Goal: Transaction & Acquisition: Download file/media

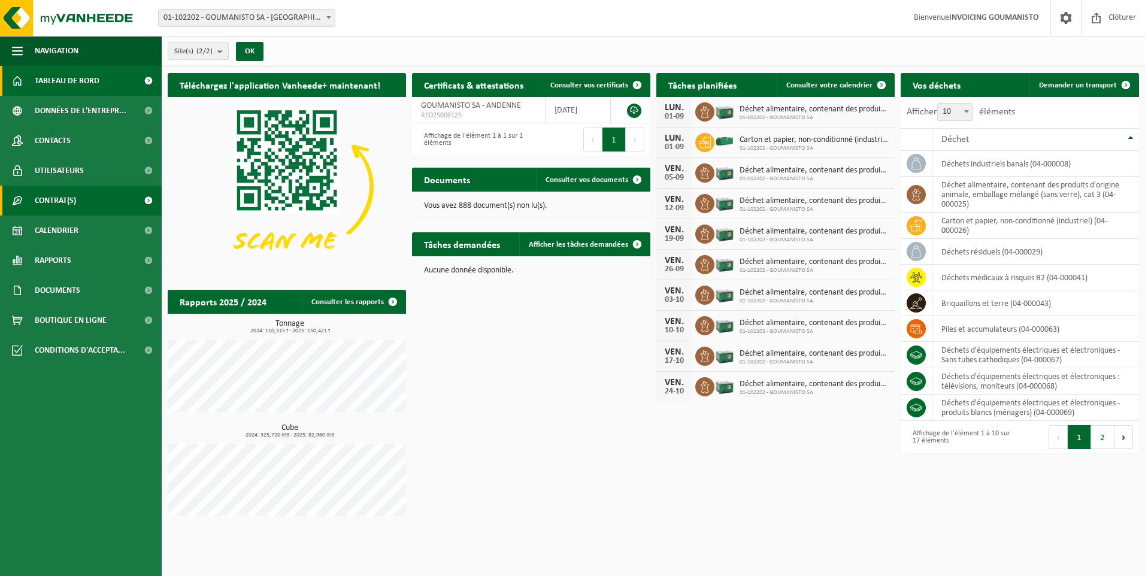
click at [61, 197] on span "Contrat(s)" at bounding box center [55, 201] width 41 height 30
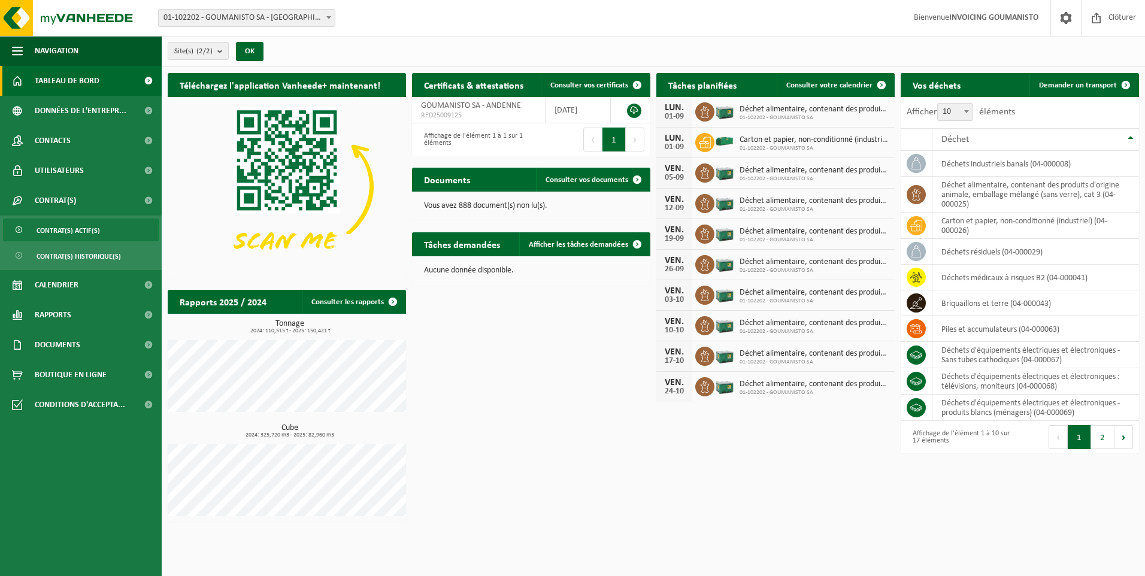
click at [63, 232] on span "Contrat(s) actif(s)" at bounding box center [69, 230] width 64 height 23
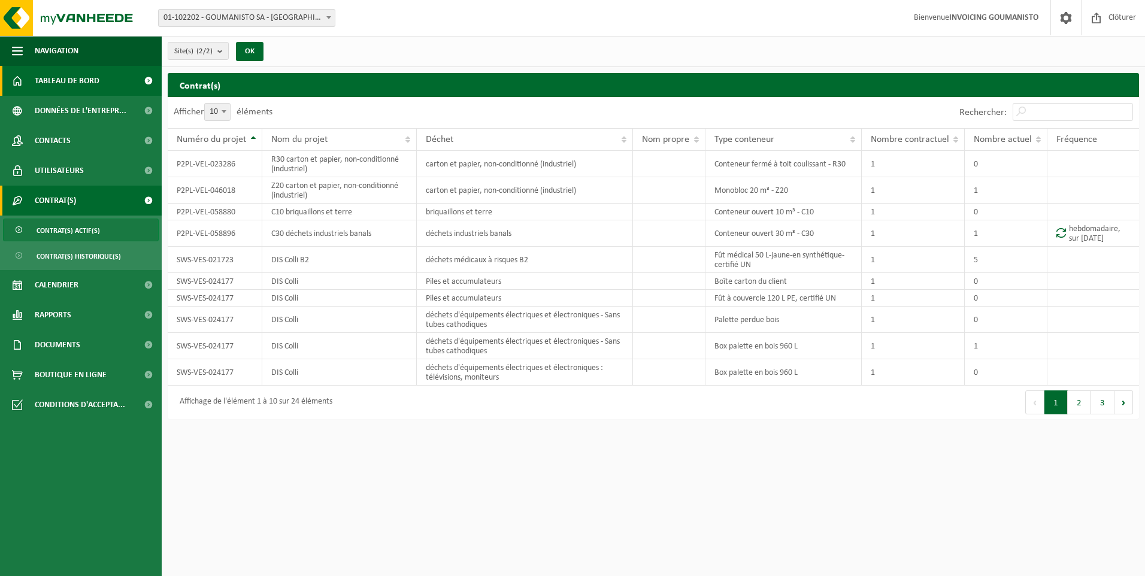
click at [57, 83] on span "Tableau de bord" at bounding box center [67, 81] width 65 height 30
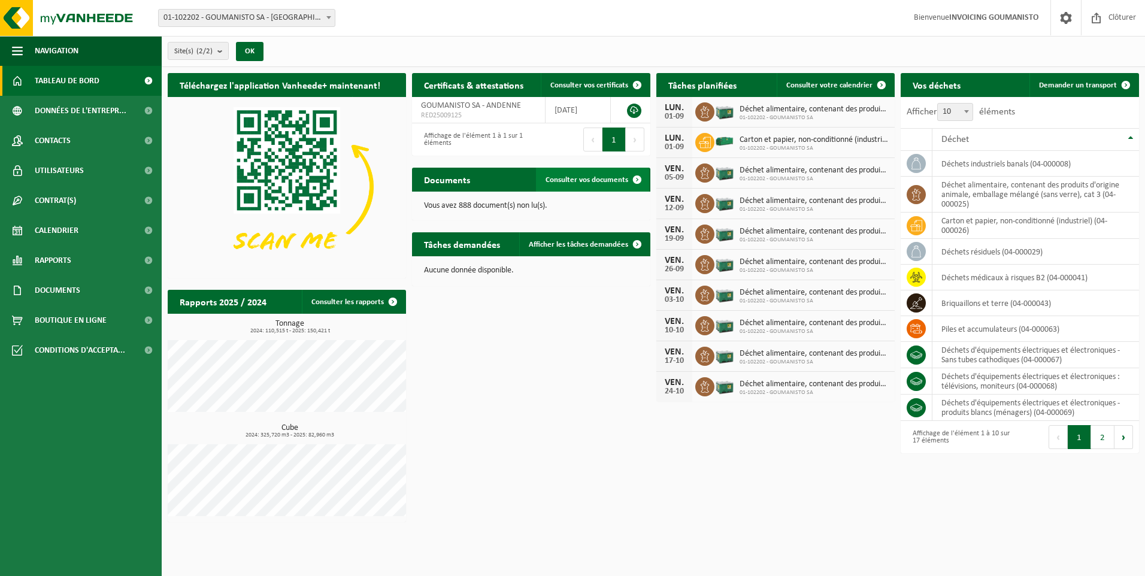
click at [591, 179] on span "Consulter vos documents" at bounding box center [587, 180] width 83 height 8
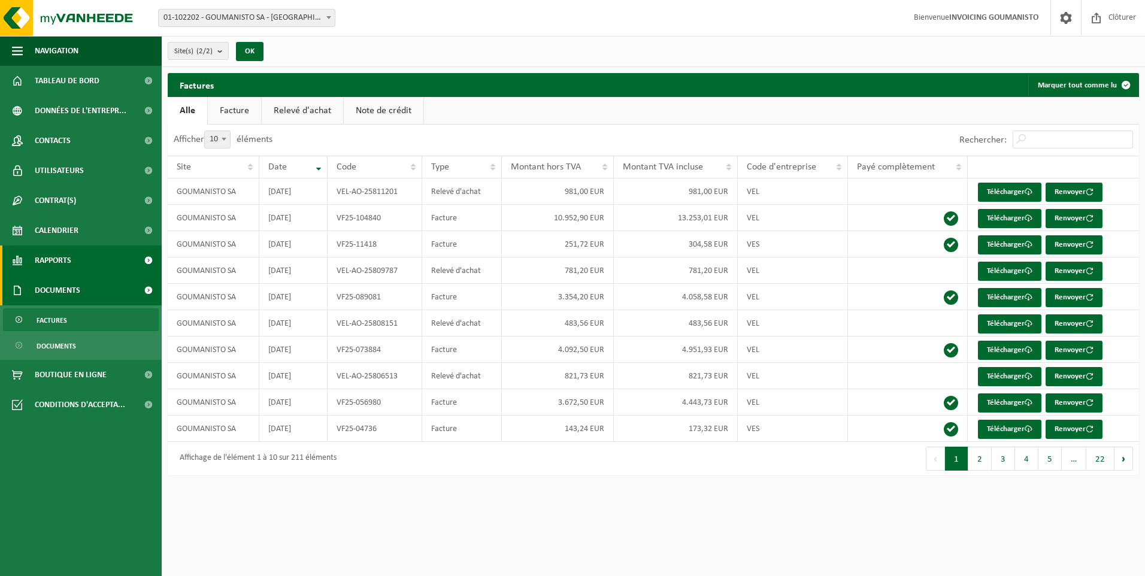
click at [64, 261] on span "Rapports" at bounding box center [53, 261] width 37 height 30
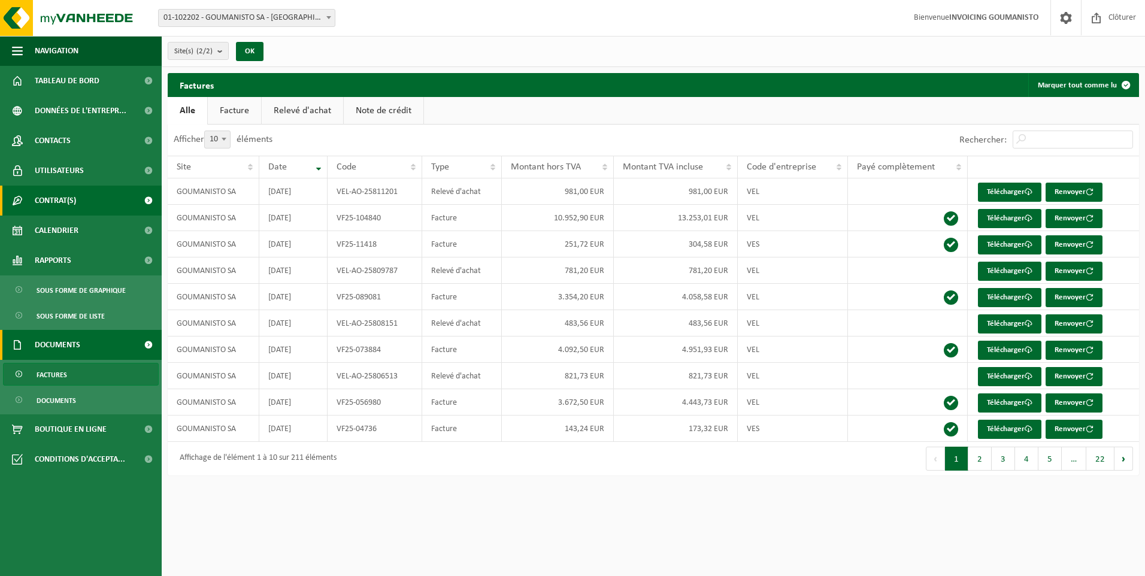
click at [59, 203] on span "Contrat(s)" at bounding box center [55, 201] width 41 height 30
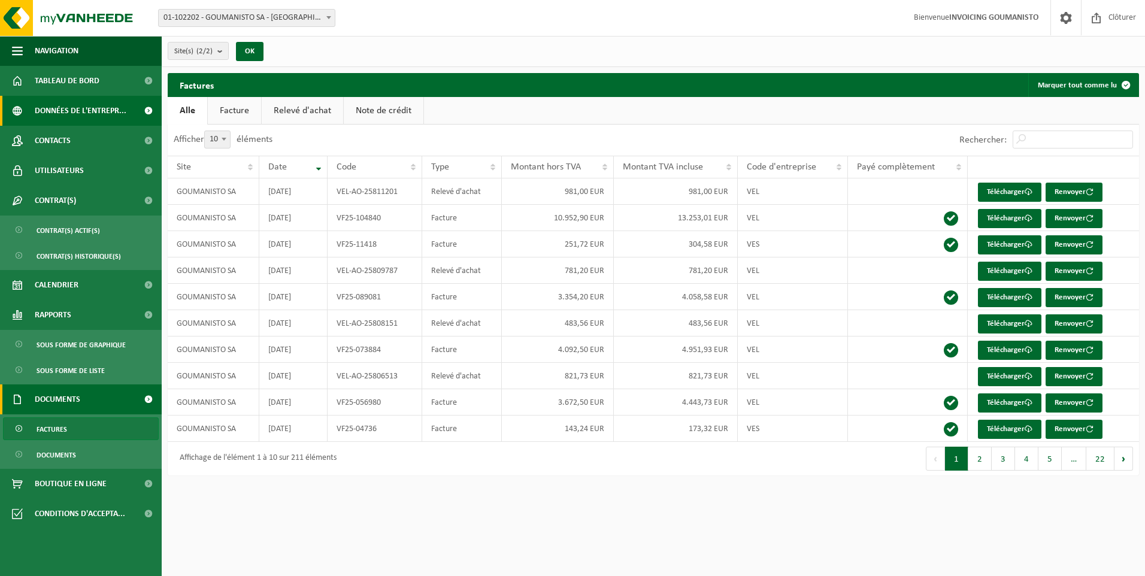
click at [55, 113] on span "Données de l'entrepr..." at bounding box center [81, 111] width 92 height 30
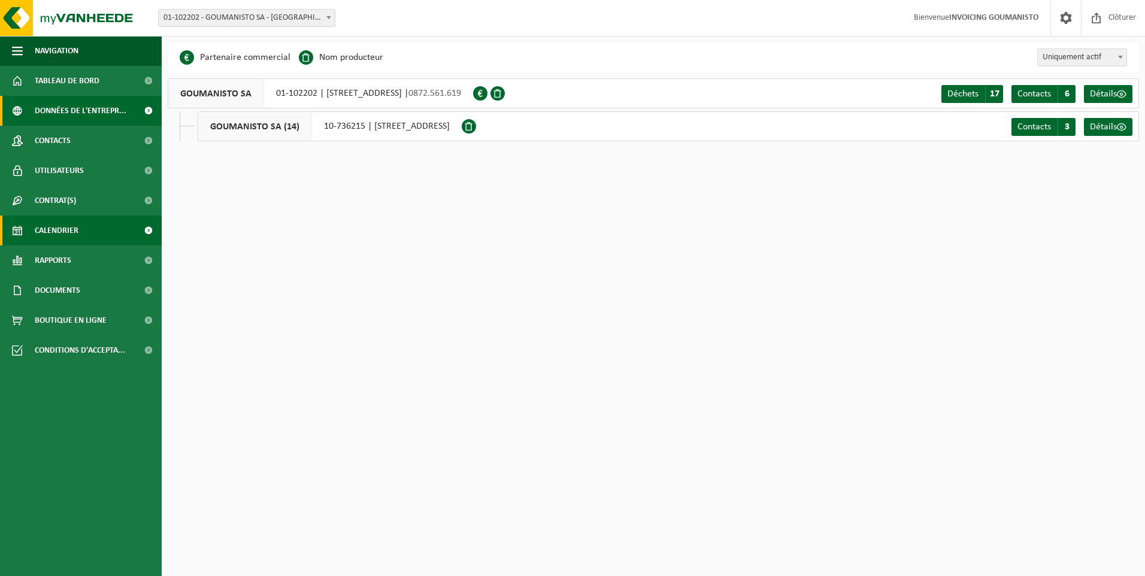
click at [62, 229] on span "Calendrier" at bounding box center [57, 231] width 44 height 30
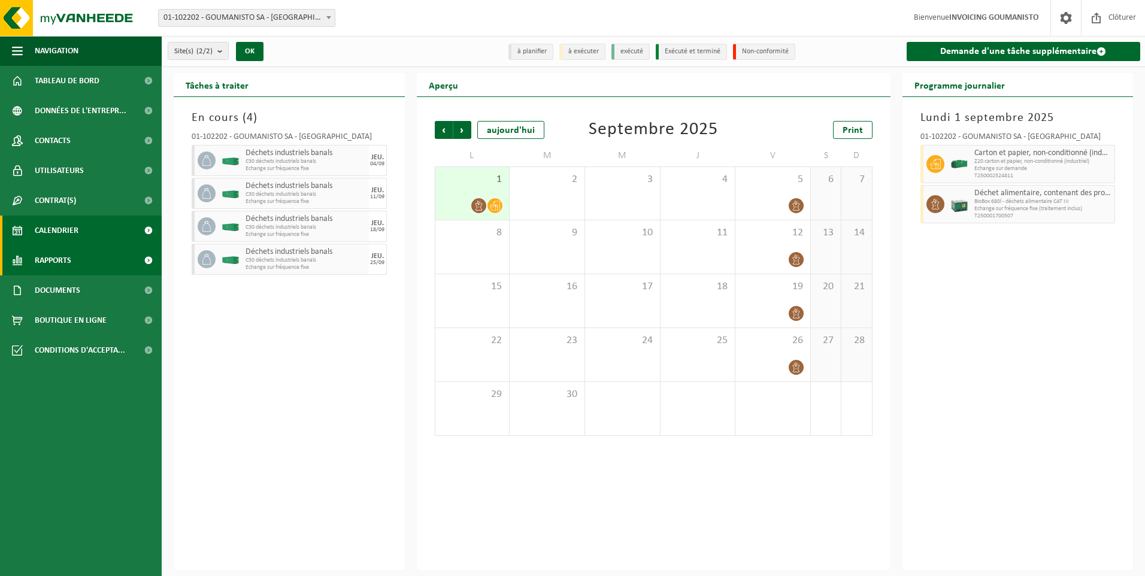
click at [38, 261] on span "Rapports" at bounding box center [53, 261] width 37 height 30
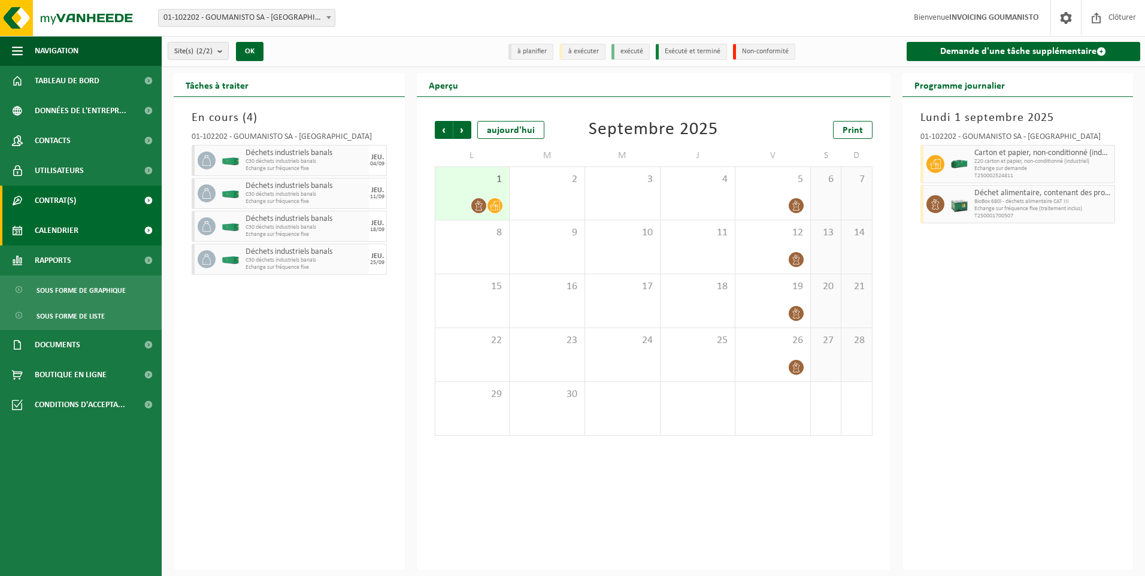
click at [67, 202] on span "Contrat(s)" at bounding box center [55, 201] width 41 height 30
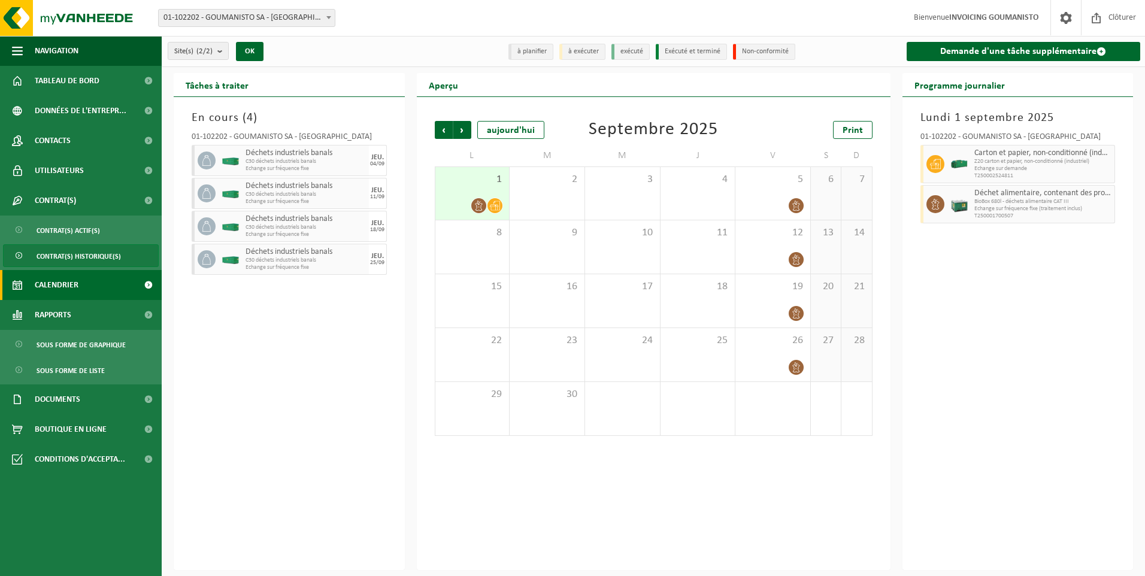
click at [79, 257] on span "Contrat(s) historique(s)" at bounding box center [79, 256] width 84 height 23
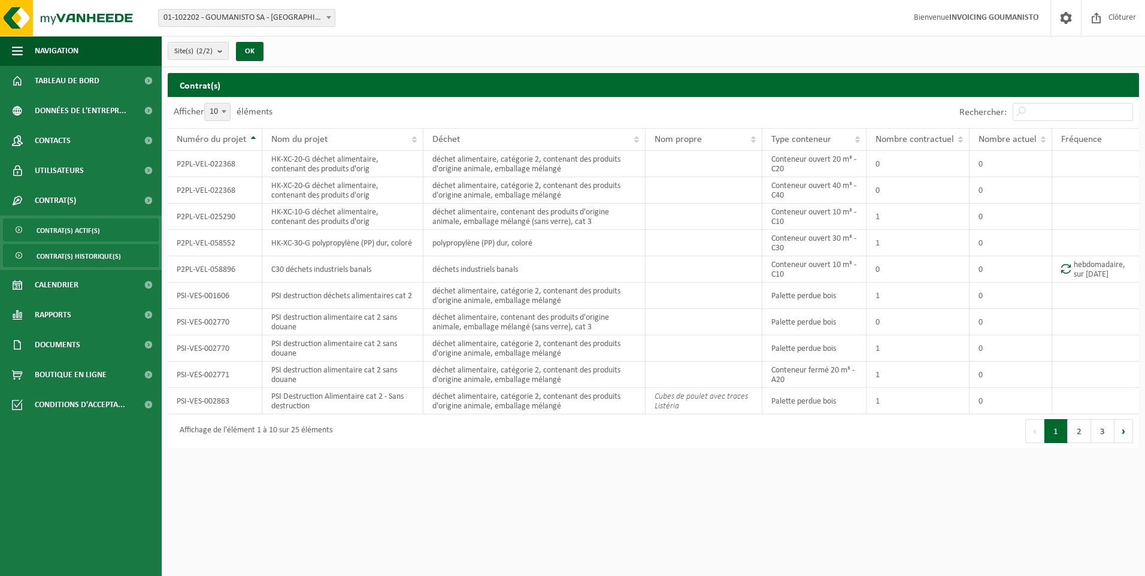
click at [84, 227] on span "Contrat(s) actif(s)" at bounding box center [69, 230] width 64 height 23
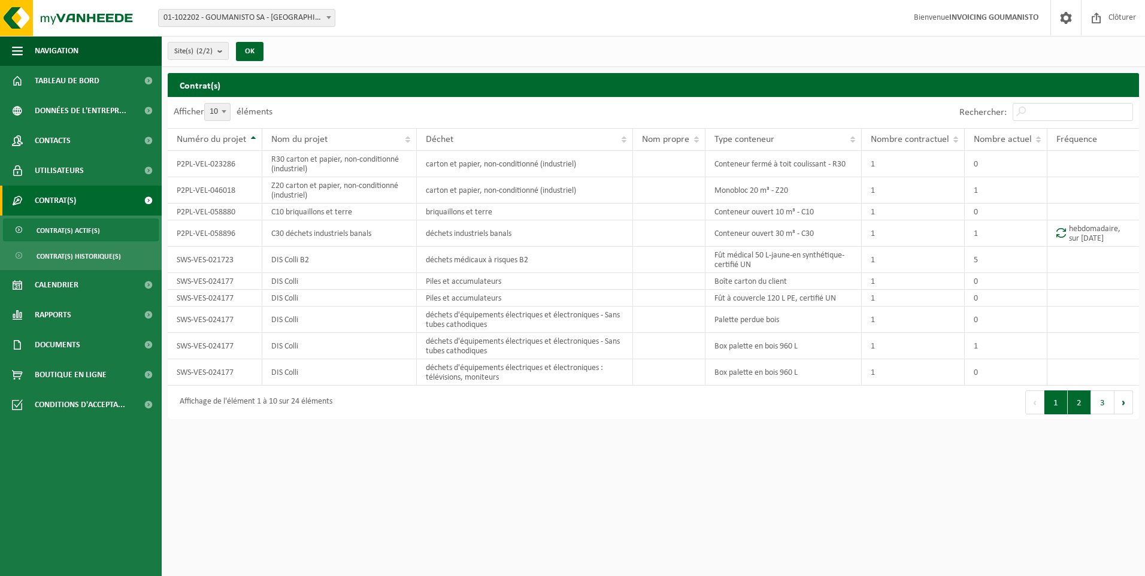
click at [1079, 406] on button "2" at bounding box center [1079, 403] width 23 height 24
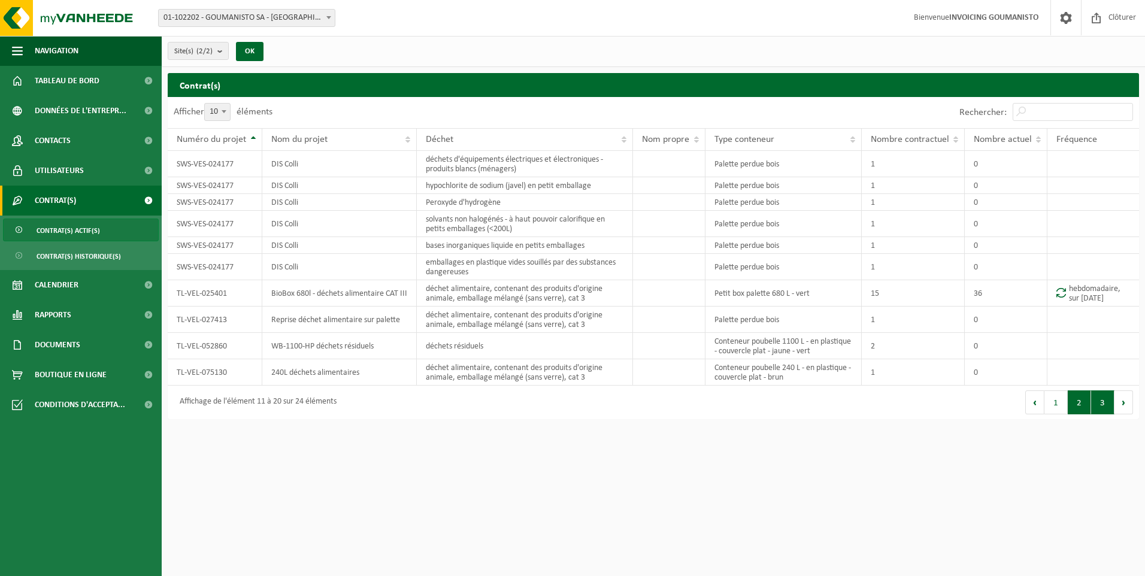
click at [1105, 406] on button "3" at bounding box center [1102, 403] width 23 height 24
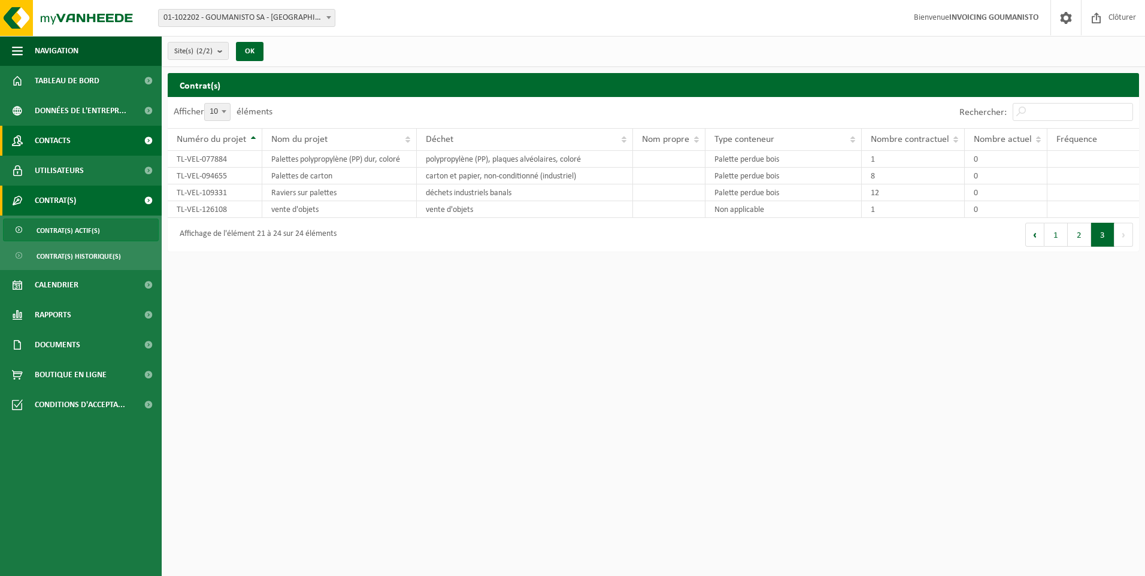
click at [65, 138] on span "Contacts" at bounding box center [53, 141] width 36 height 30
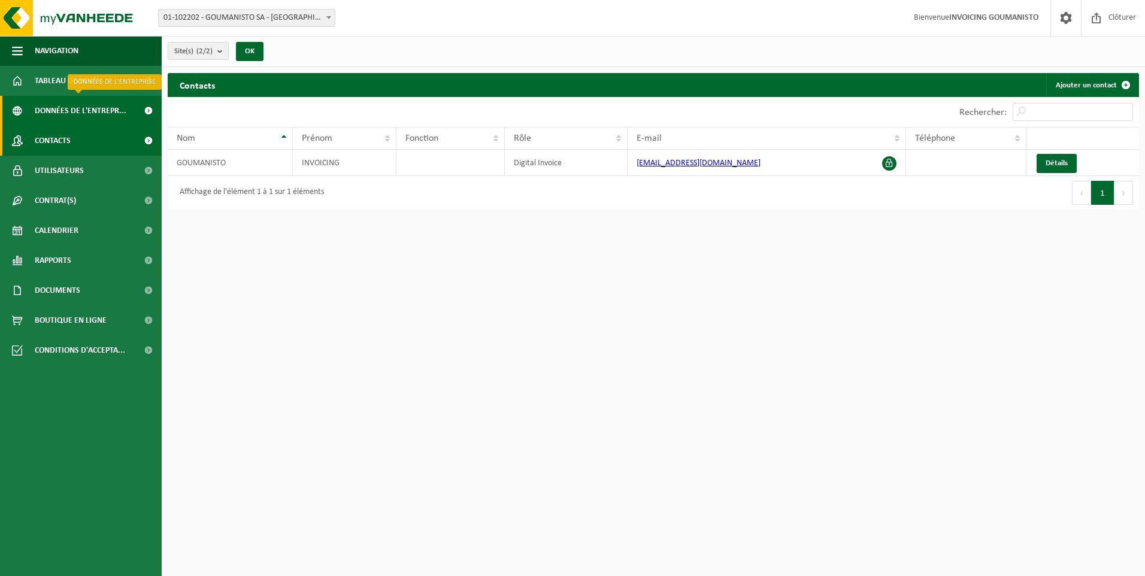
click at [65, 108] on span "Données de l'entrepr..." at bounding box center [81, 111] width 92 height 30
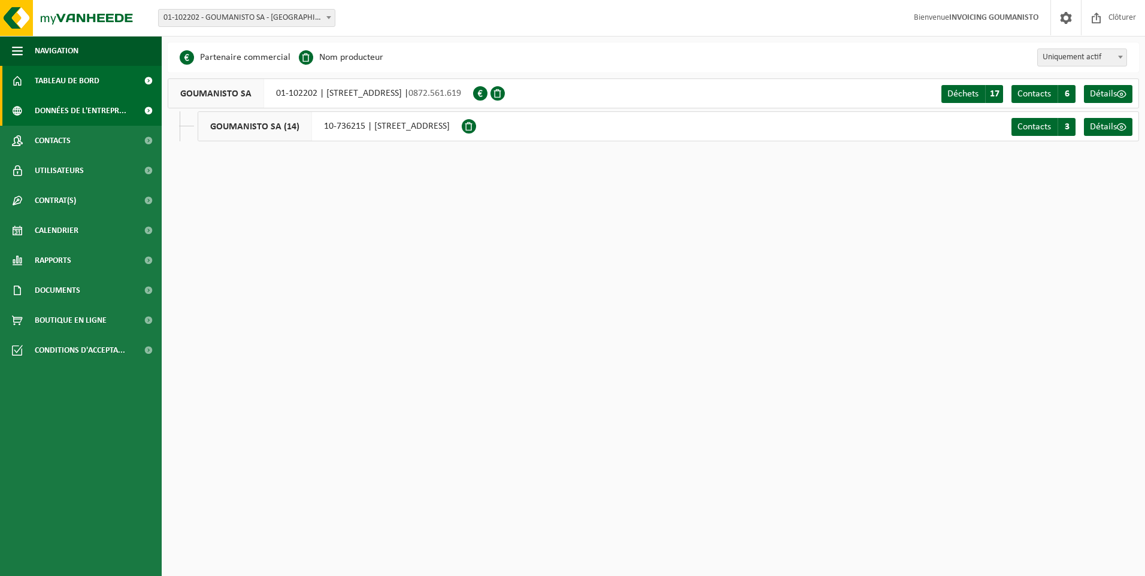
click at [67, 86] on span "Tableau de bord" at bounding box center [67, 81] width 65 height 30
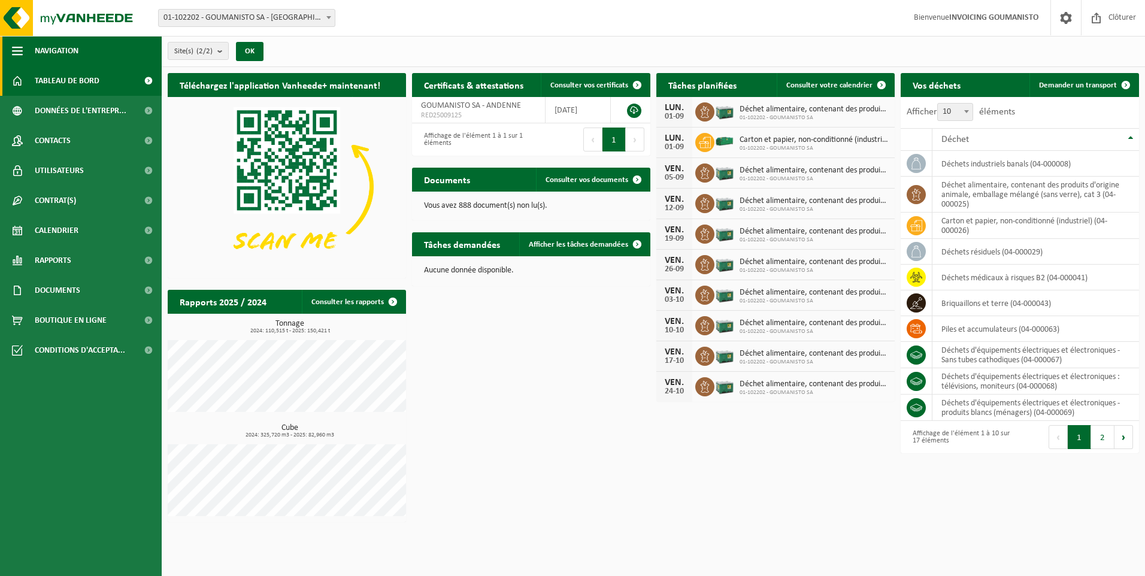
click at [22, 47] on span "button" at bounding box center [17, 51] width 11 height 30
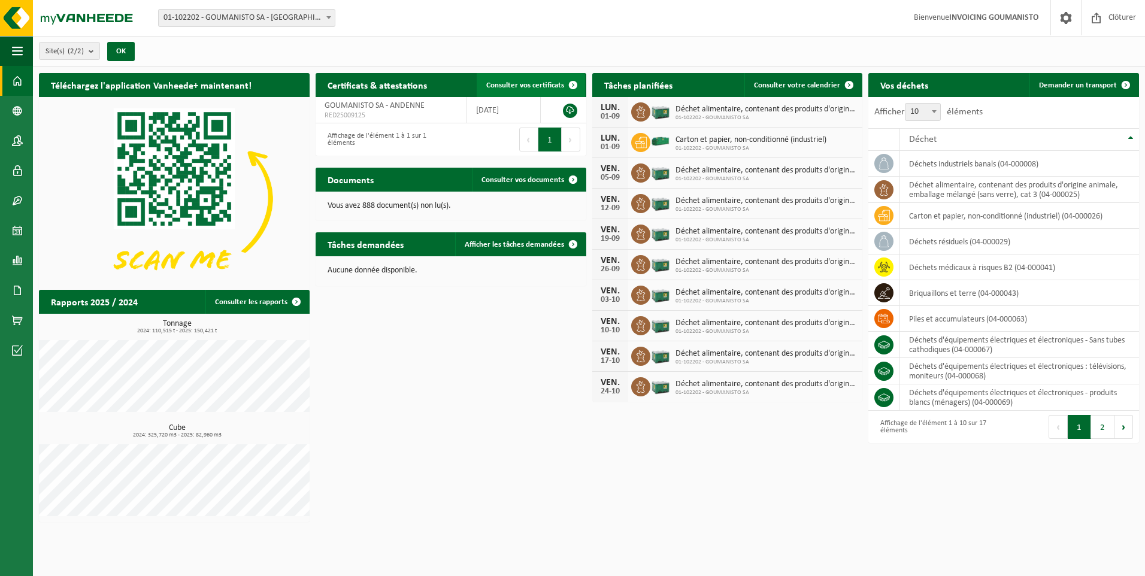
click at [555, 87] on span "Consulter vos certificats" at bounding box center [525, 85] width 78 height 8
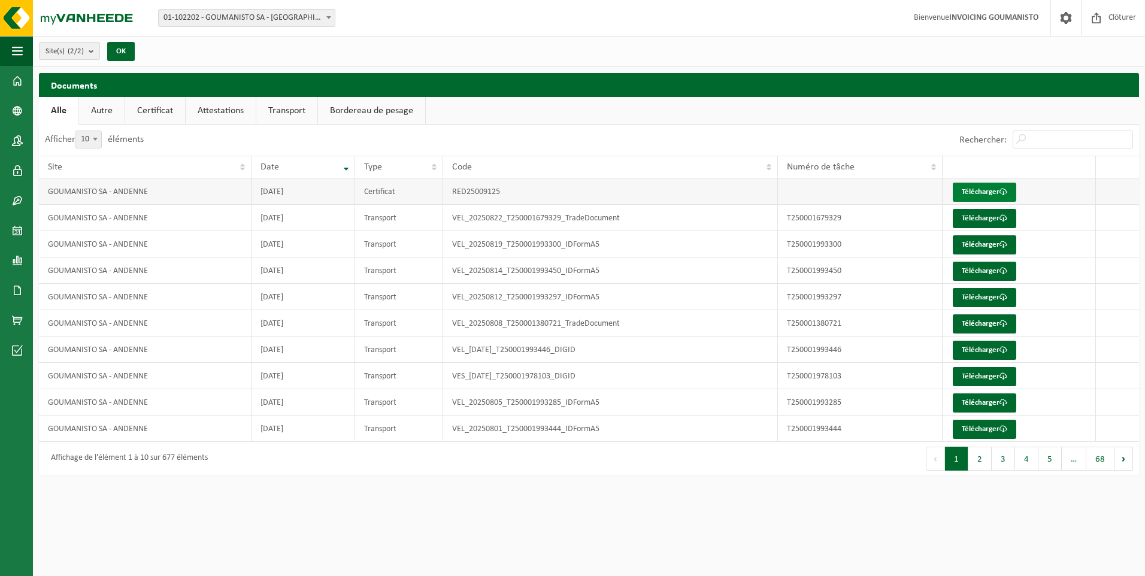
click at [969, 193] on link "Télécharger" at bounding box center [985, 192] width 64 height 19
click at [155, 106] on link "Certificat" at bounding box center [155, 111] width 60 height 28
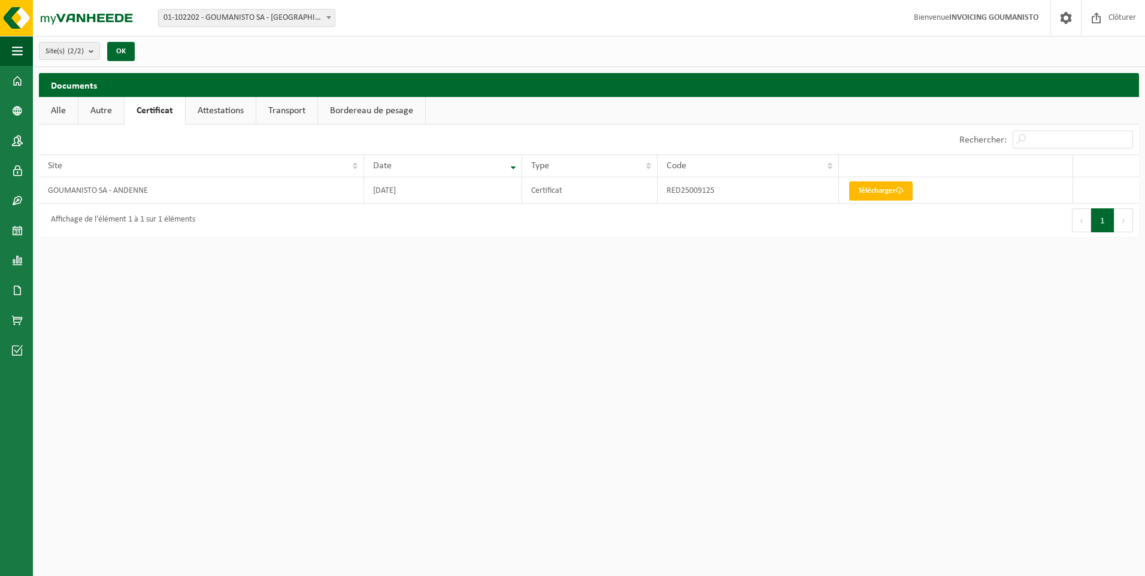
click at [220, 109] on link "Attestations" at bounding box center [221, 111] width 70 height 28
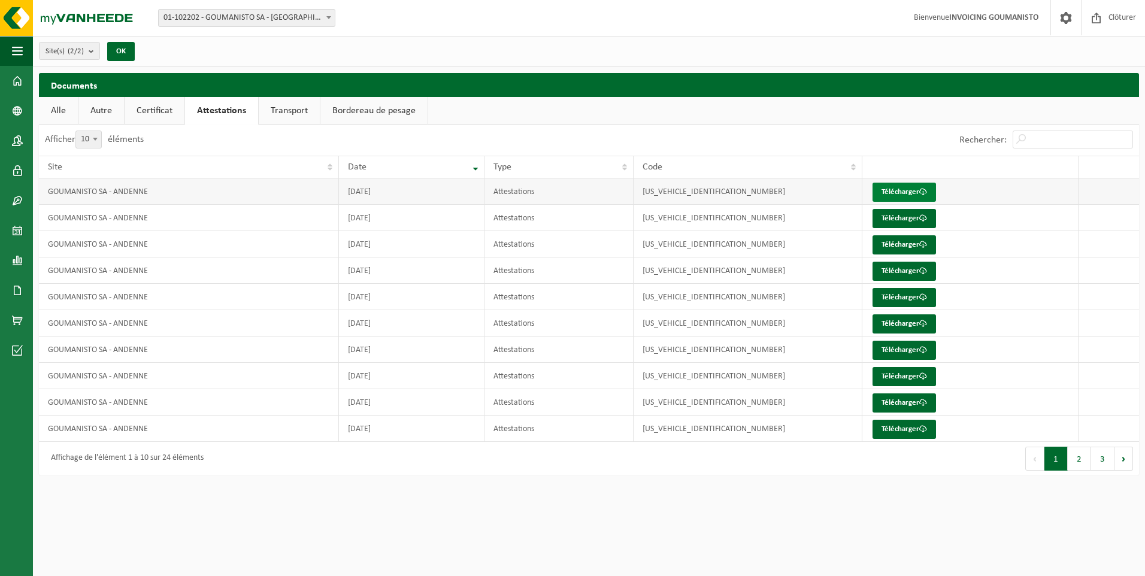
click at [899, 192] on link "Télécharger" at bounding box center [905, 192] width 64 height 19
click at [291, 113] on link "Transport" at bounding box center [289, 111] width 61 height 28
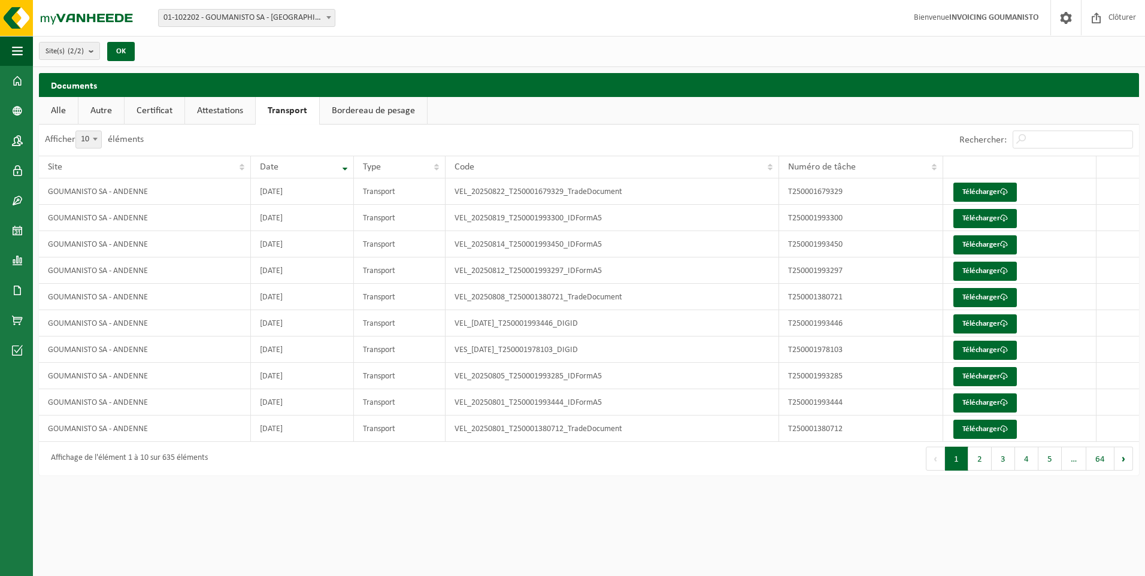
click at [355, 107] on link "Bordereau de pesage" at bounding box center [373, 111] width 107 height 28
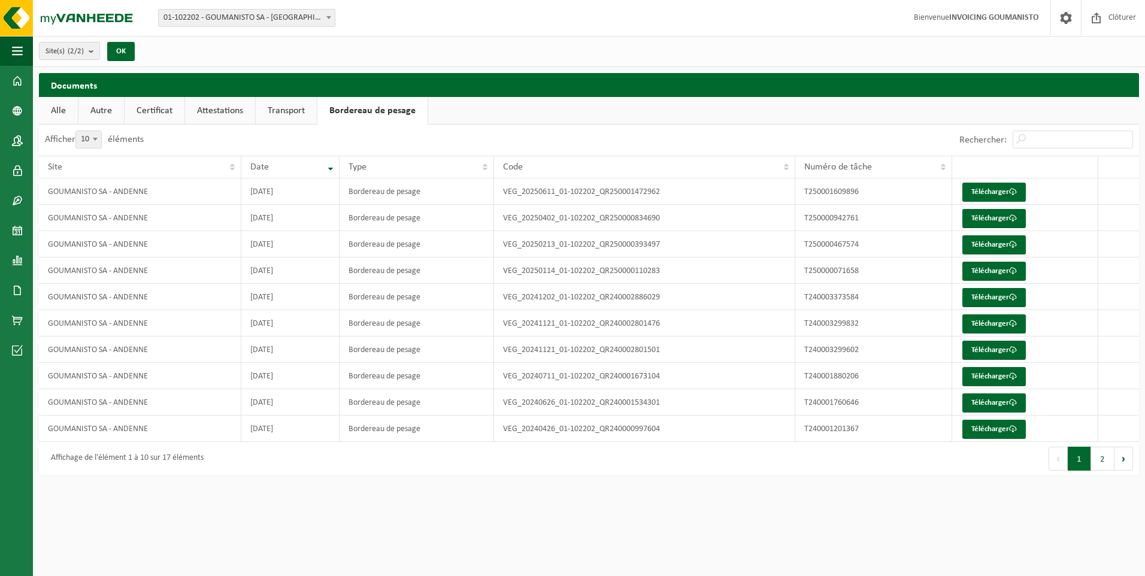
click at [171, 110] on link "Certificat" at bounding box center [155, 111] width 60 height 28
